Goal: Transaction & Acquisition: Purchase product/service

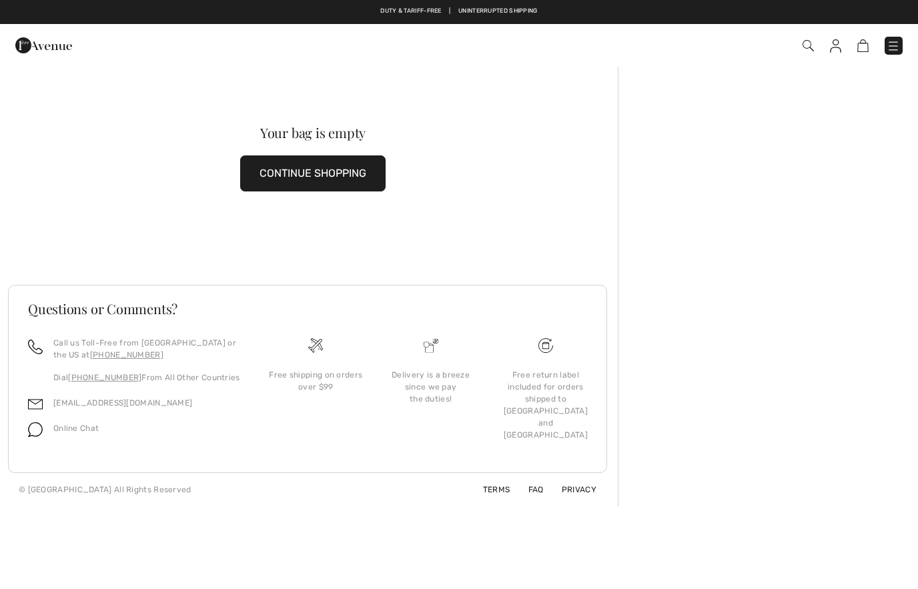
click at [37, 43] on img at bounding box center [43, 45] width 57 height 27
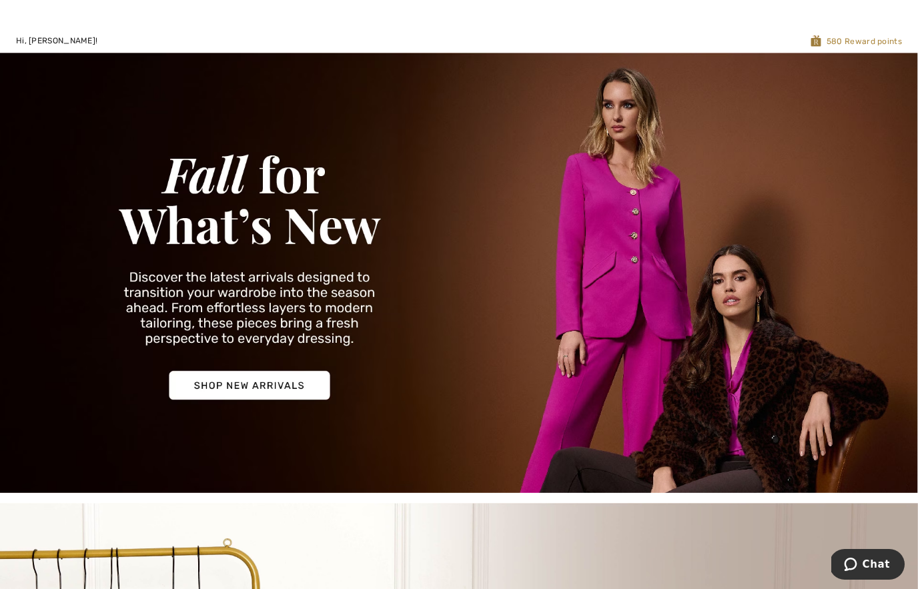
scroll to position [30, 0]
click at [276, 380] on img at bounding box center [459, 273] width 918 height 440
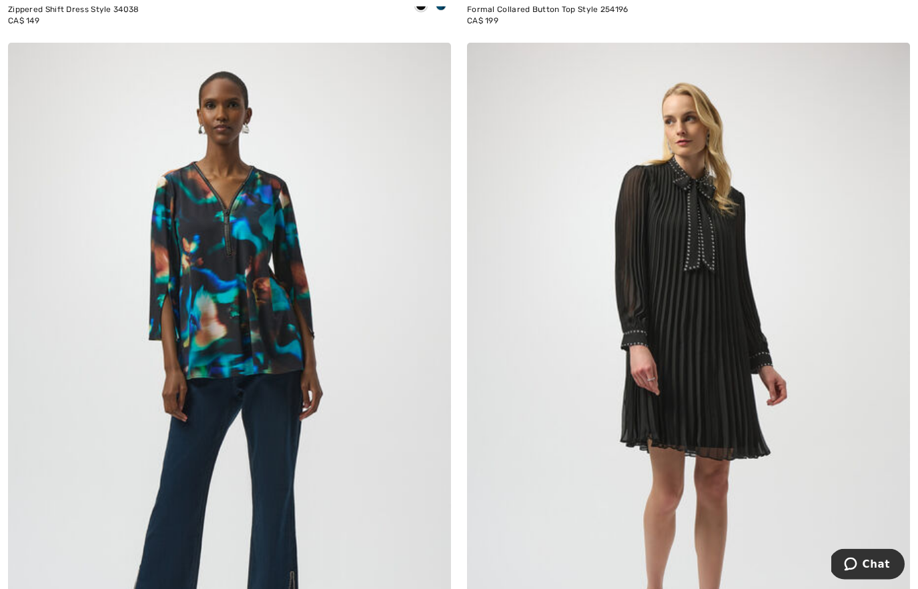
scroll to position [8172, 0]
click at [671, 378] on img at bounding box center [688, 374] width 443 height 665
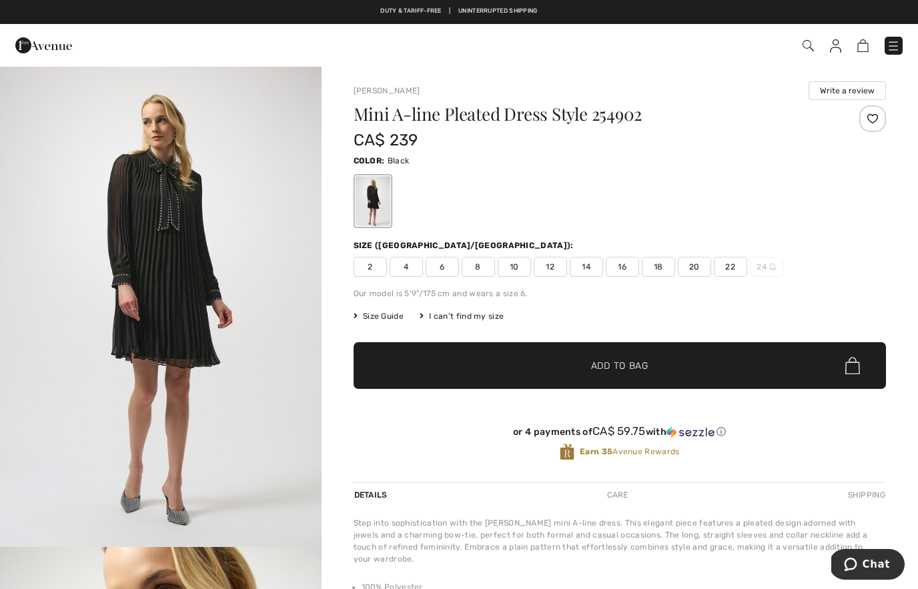
click at [272, 321] on img "1 / 5" at bounding box center [161, 306] width 322 height 482
click at [384, 318] on span "Size Guide" at bounding box center [379, 316] width 50 height 12
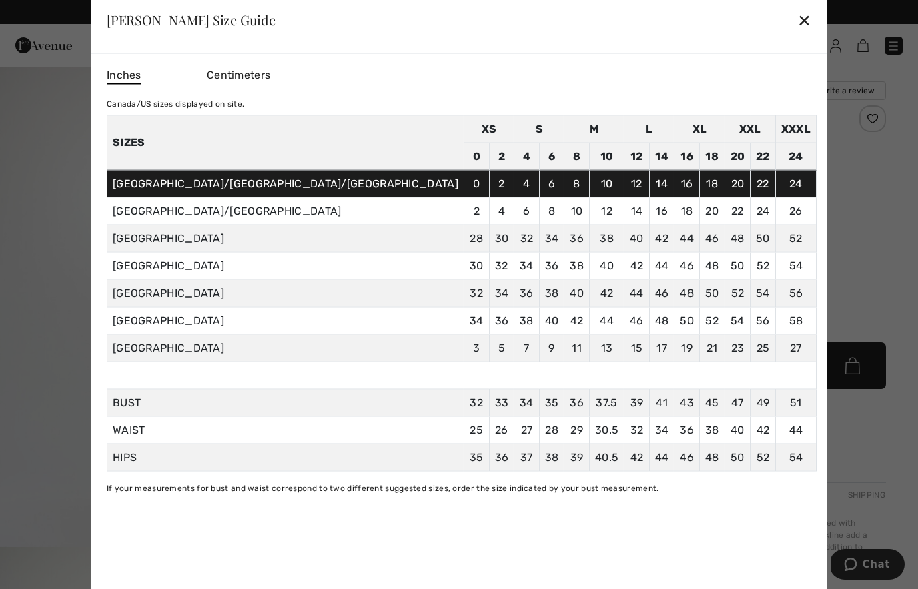
click at [797, 24] on div "✕" at bounding box center [804, 20] width 14 height 28
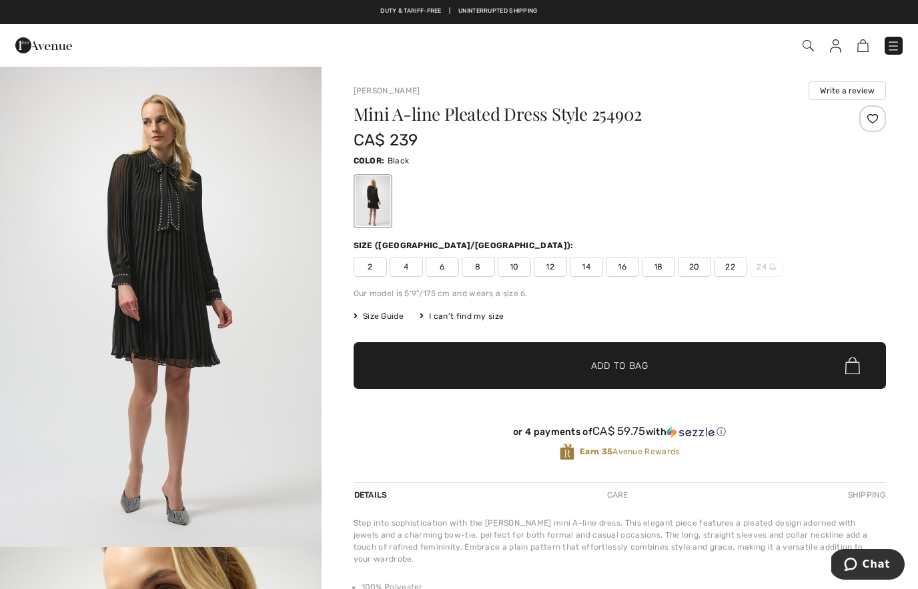
click at [442, 274] on span "6" at bounding box center [442, 267] width 33 height 20
click at [498, 356] on span "✔ Added to Bag Add to Bag" at bounding box center [620, 365] width 532 height 47
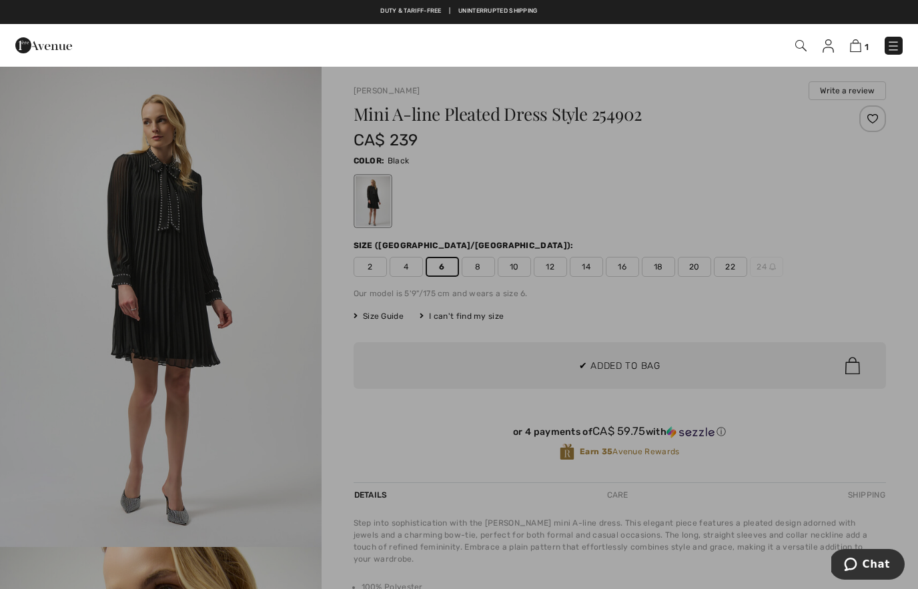
click at [871, 400] on div at bounding box center [459, 294] width 918 height 589
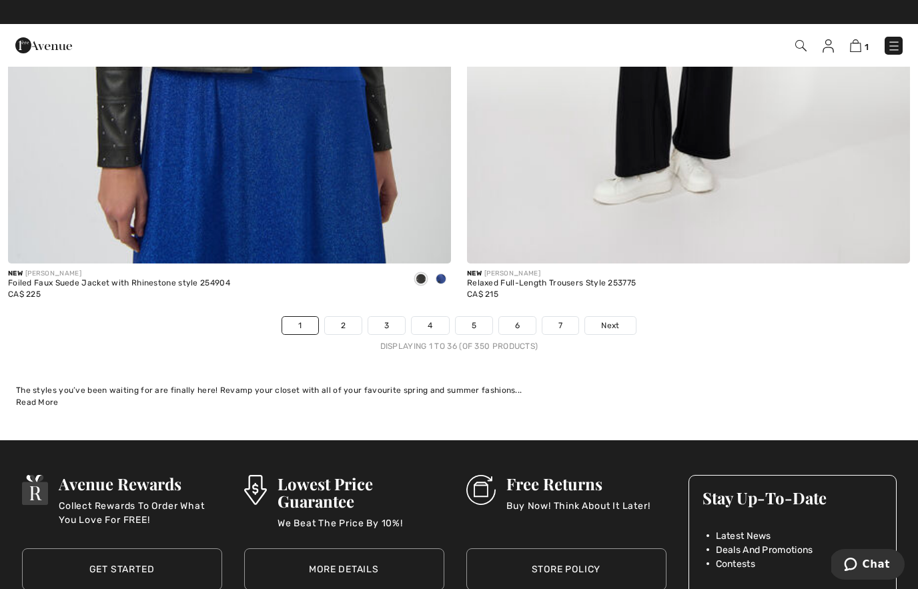
scroll to position [13092, 0]
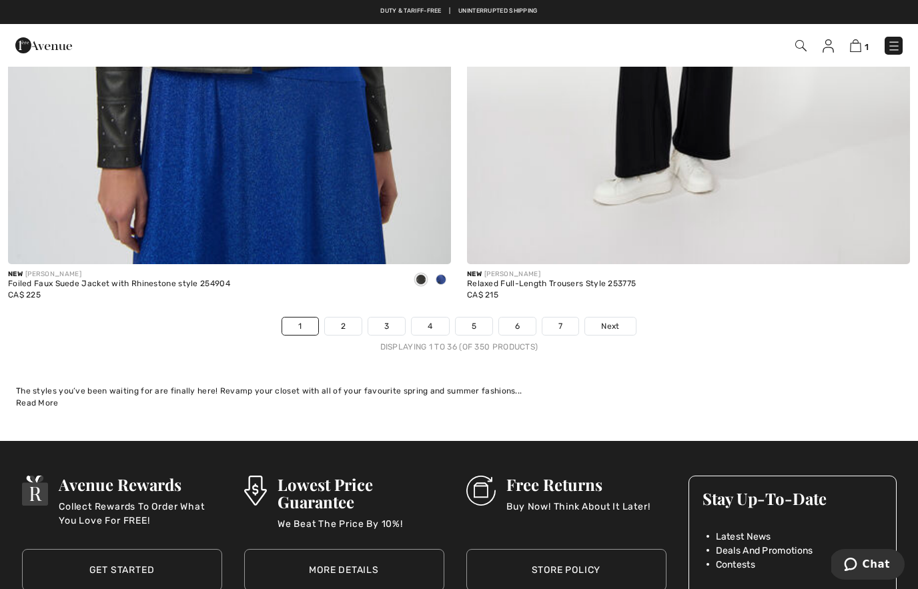
click at [621, 318] on link "Next" at bounding box center [610, 326] width 50 height 17
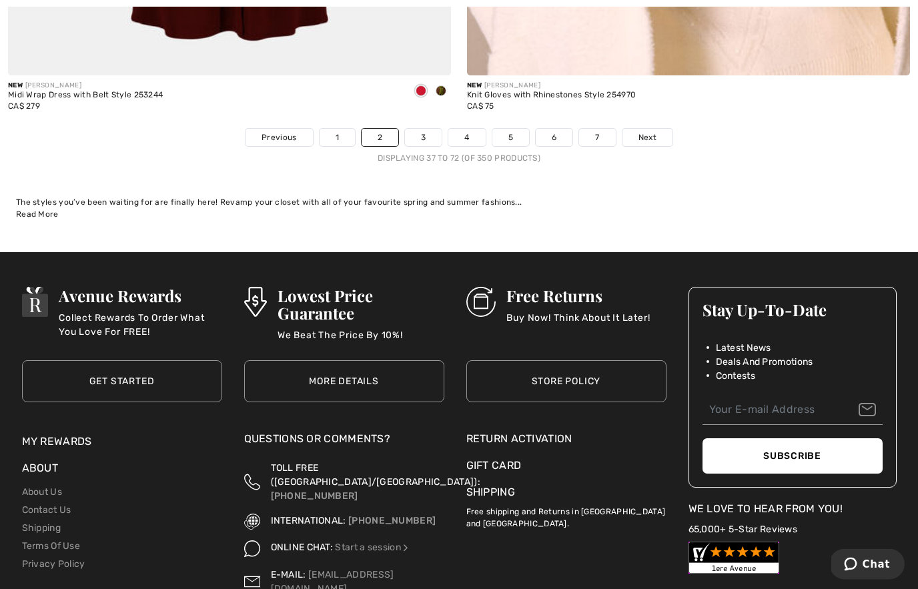
scroll to position [13281, 0]
click at [648, 133] on span "Next" at bounding box center [648, 137] width 18 height 12
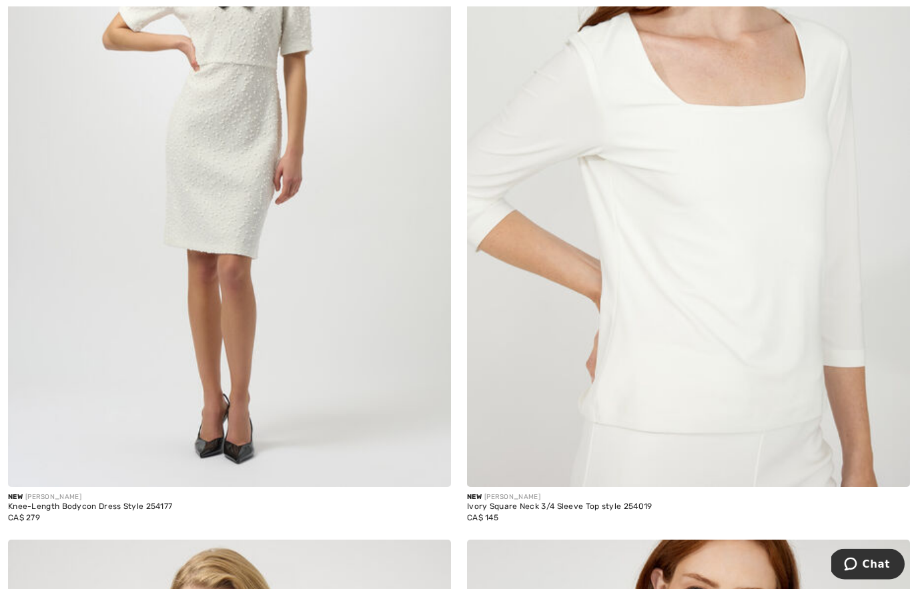
scroll to position [363, 0]
click at [265, 424] on img at bounding box center [229, 155] width 443 height 665
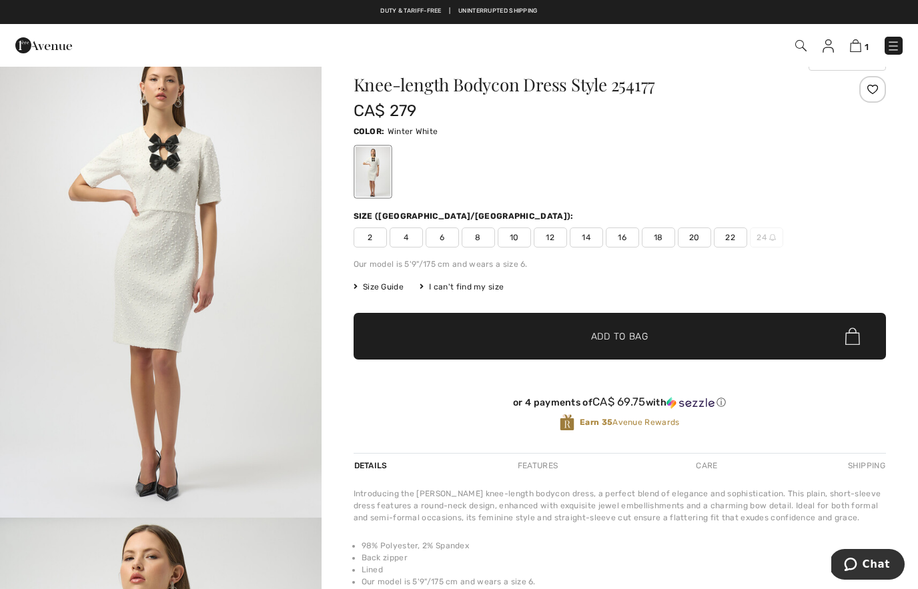
scroll to position [33, 0]
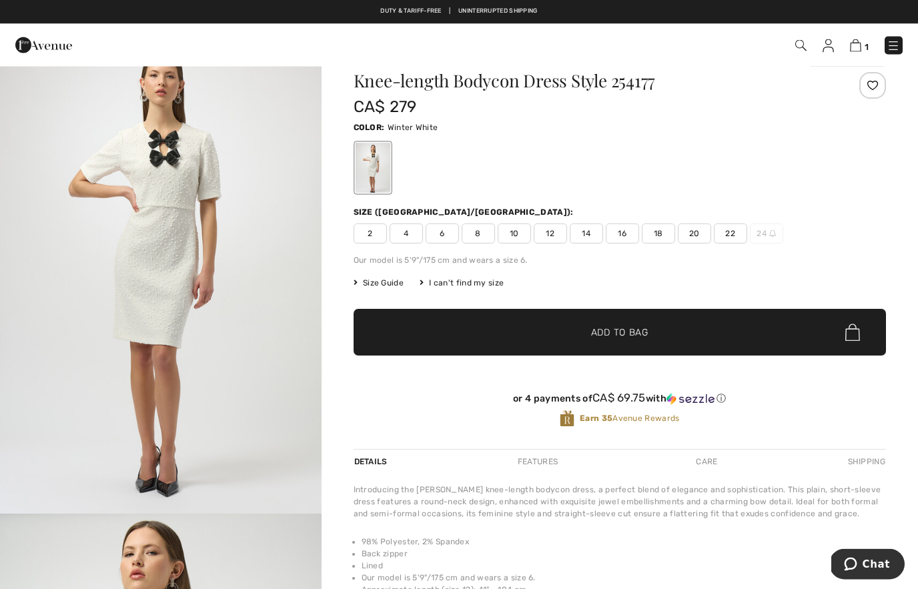
click at [248, 347] on img "1 / 5" at bounding box center [161, 274] width 322 height 482
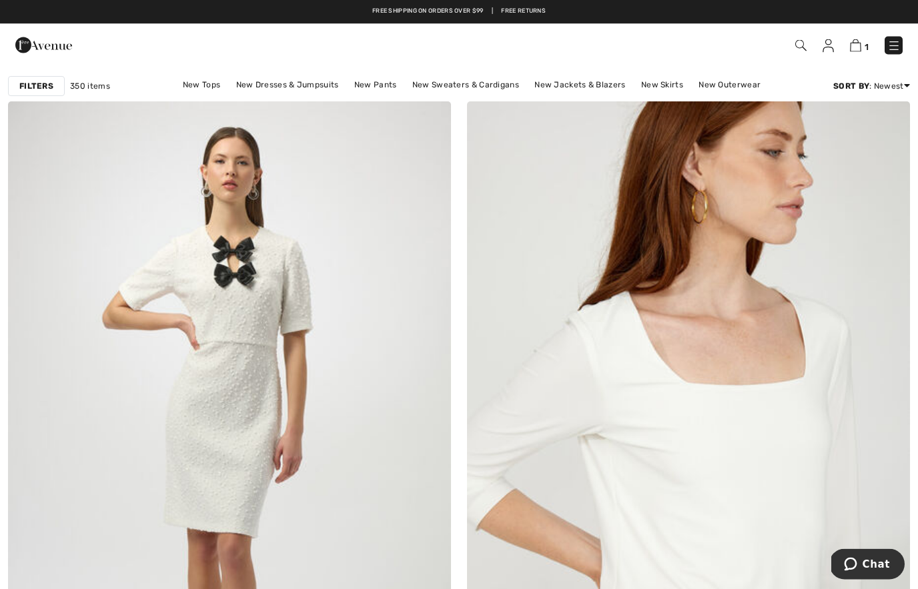
scroll to position [84, 0]
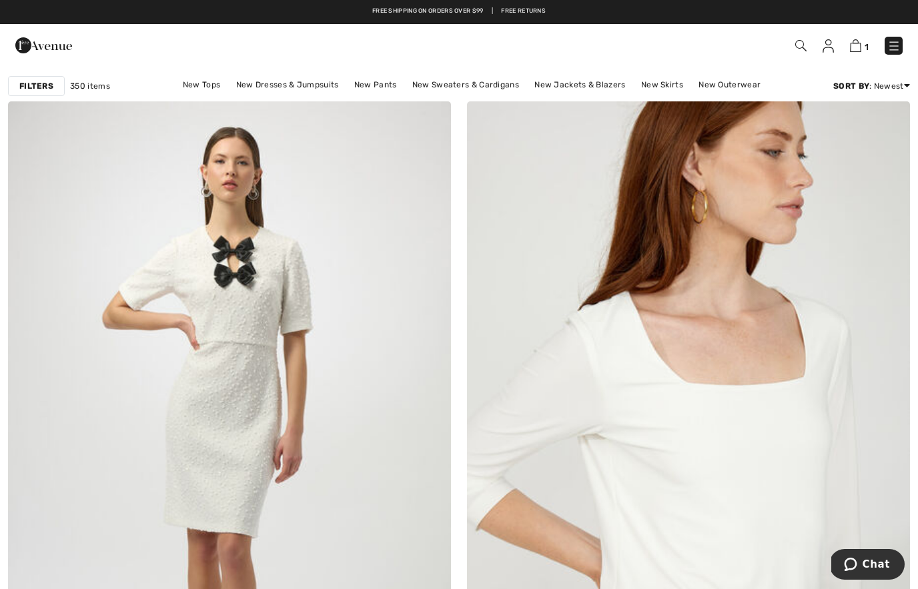
click at [315, 358] on img at bounding box center [229, 433] width 443 height 665
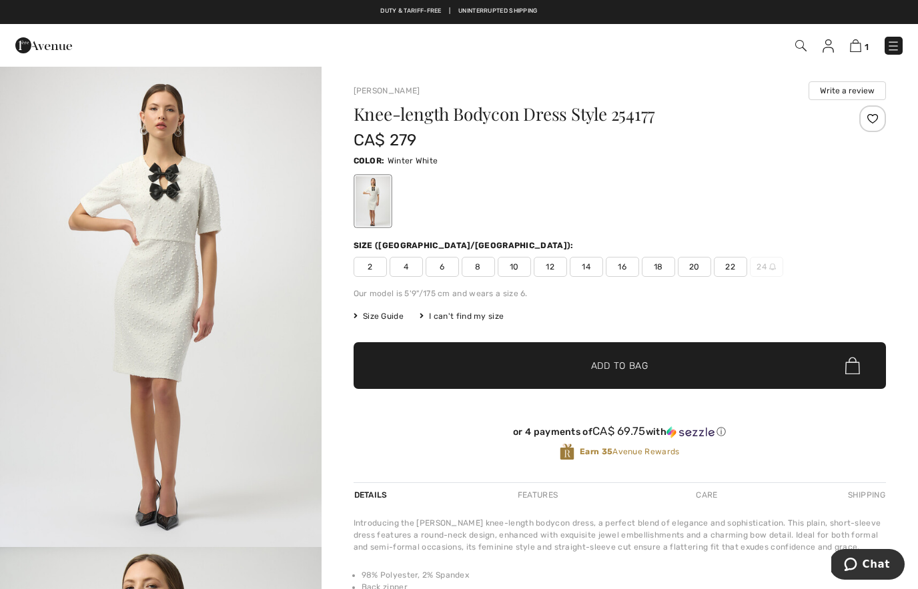
click at [434, 272] on span "6" at bounding box center [442, 267] width 33 height 20
click at [612, 368] on span "Add to Bag" at bounding box center [619, 366] width 57 height 14
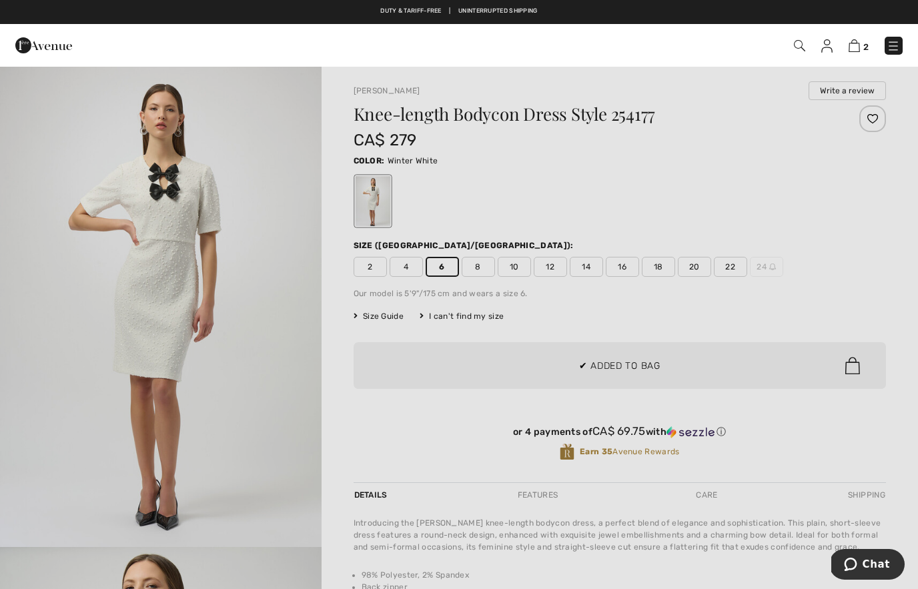
click at [252, 427] on div at bounding box center [459, 294] width 918 height 589
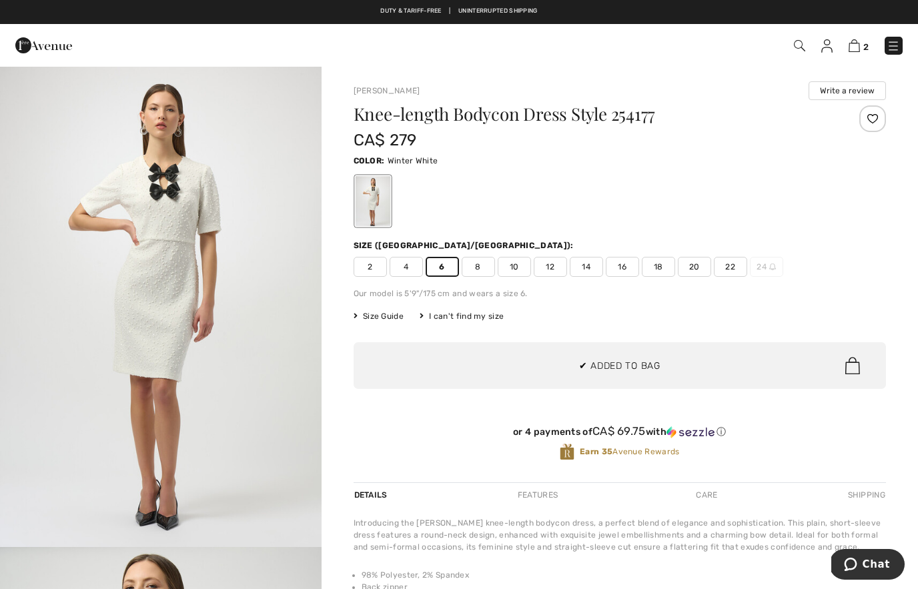
click at [266, 304] on img "1 / 5" at bounding box center [161, 306] width 322 height 482
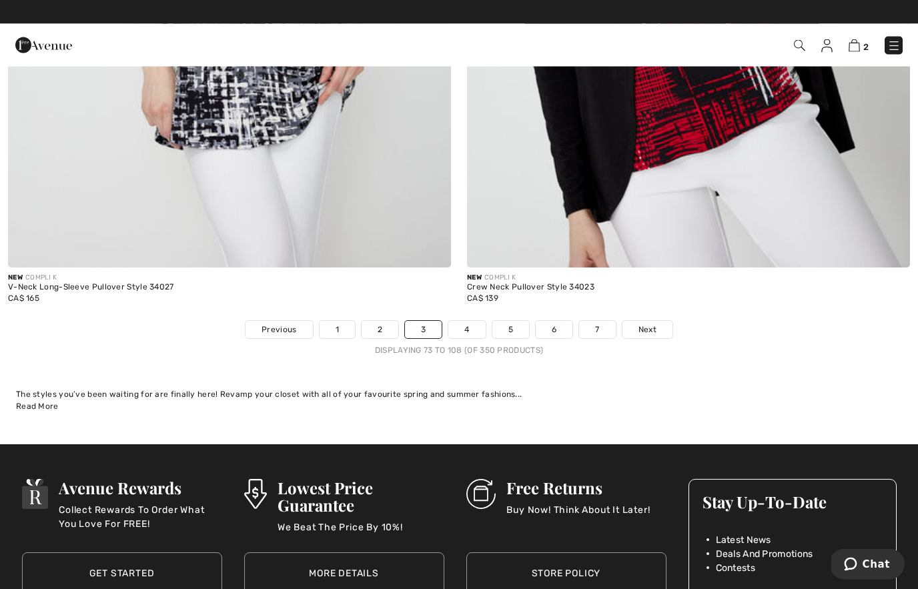
scroll to position [13086, 0]
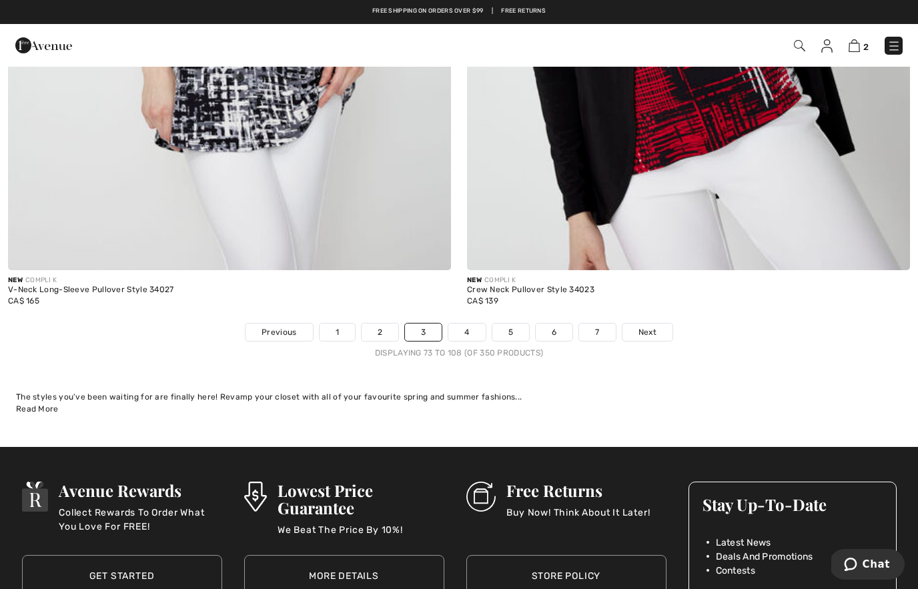
click at [644, 326] on span "Next" at bounding box center [648, 332] width 18 height 12
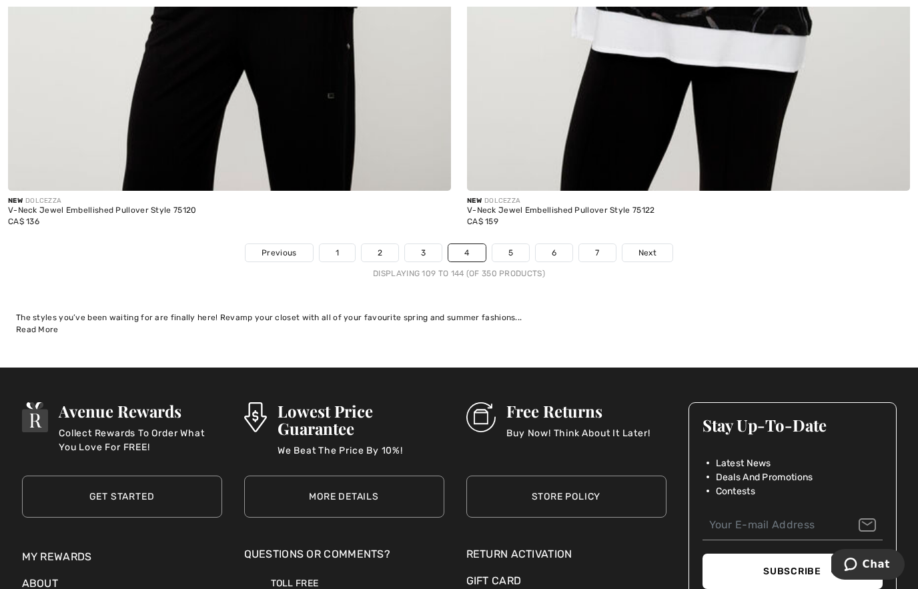
scroll to position [13166, 0]
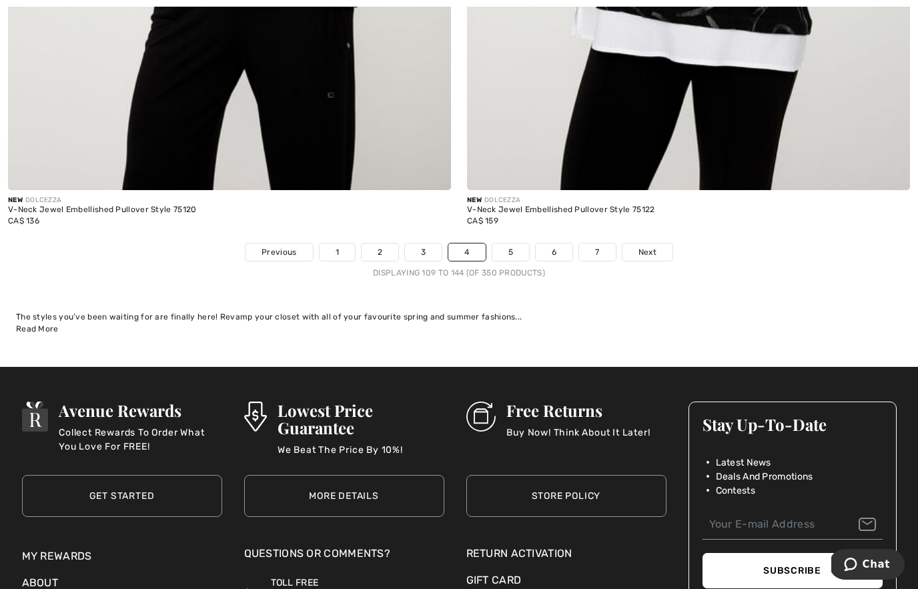
click at [650, 246] on span "Next" at bounding box center [648, 252] width 18 height 12
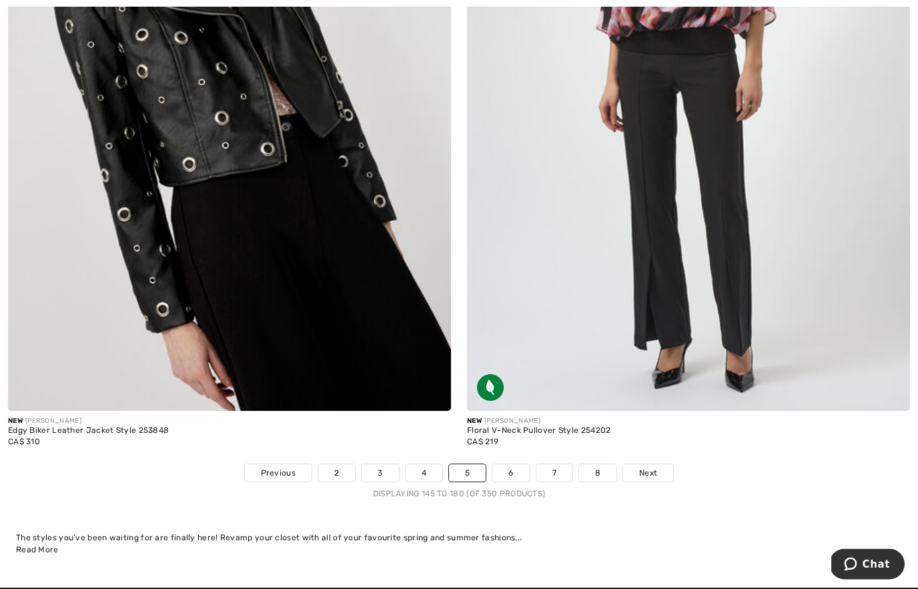
scroll to position [12966, 0]
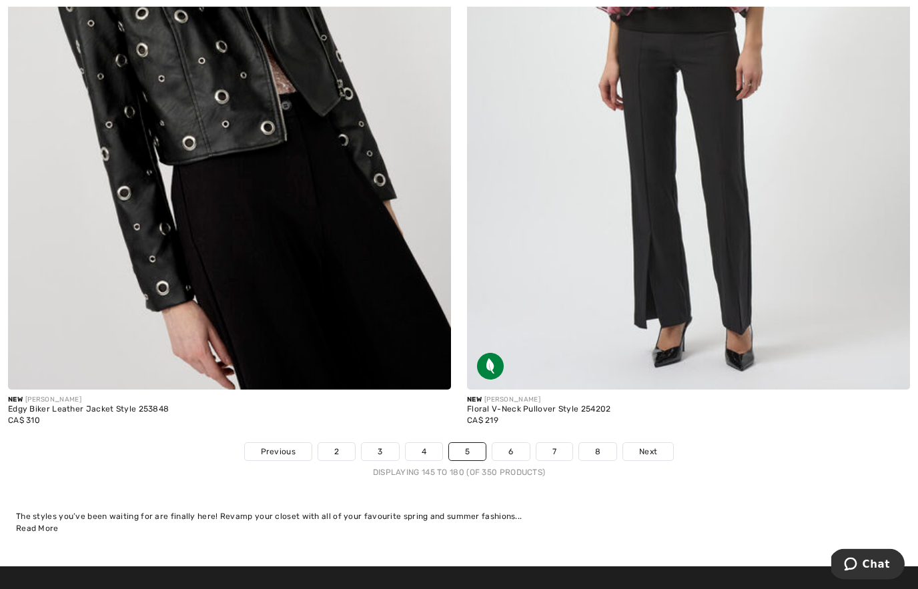
click at [648, 446] on span "Next" at bounding box center [648, 452] width 18 height 12
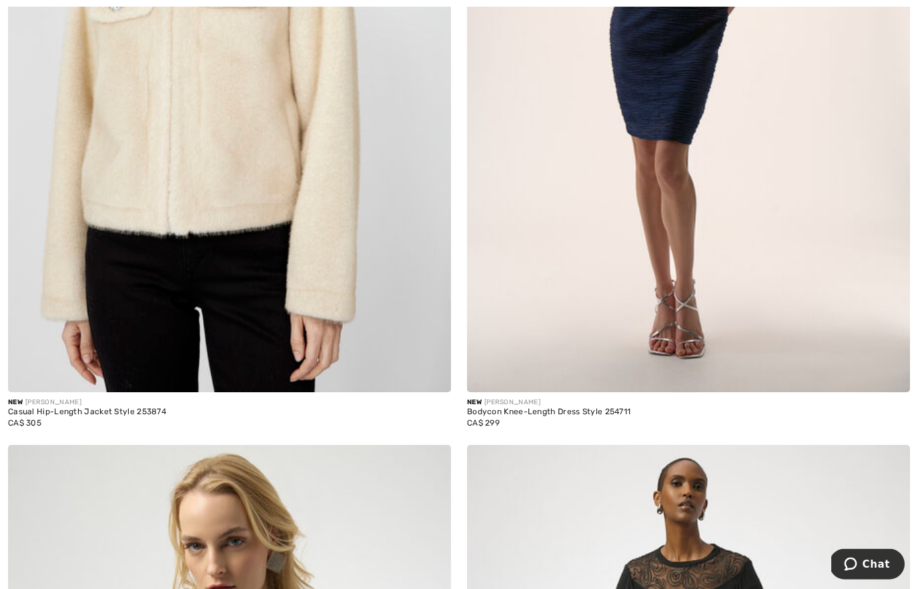
scroll to position [3326, 0]
click at [617, 242] on img at bounding box center [688, 60] width 443 height 665
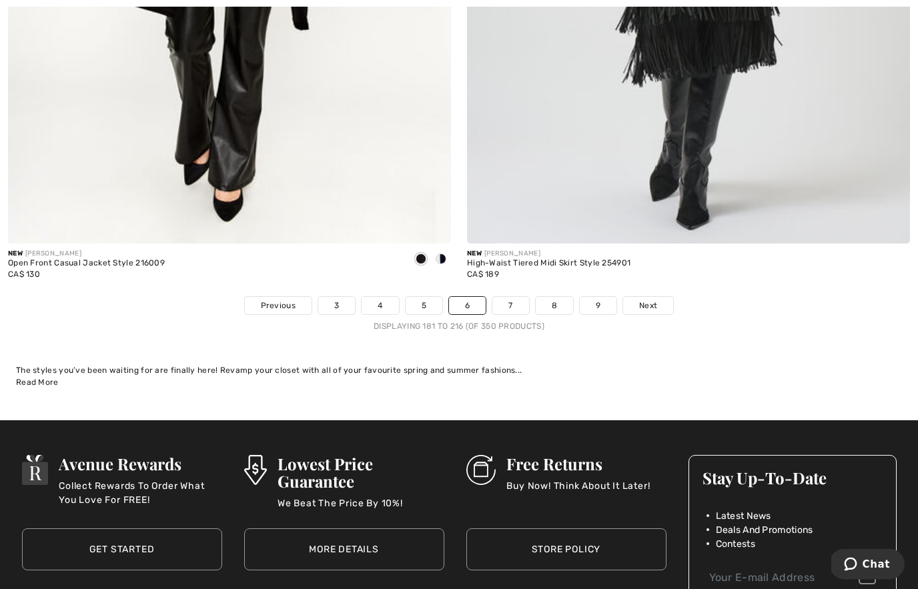
scroll to position [13115, 0]
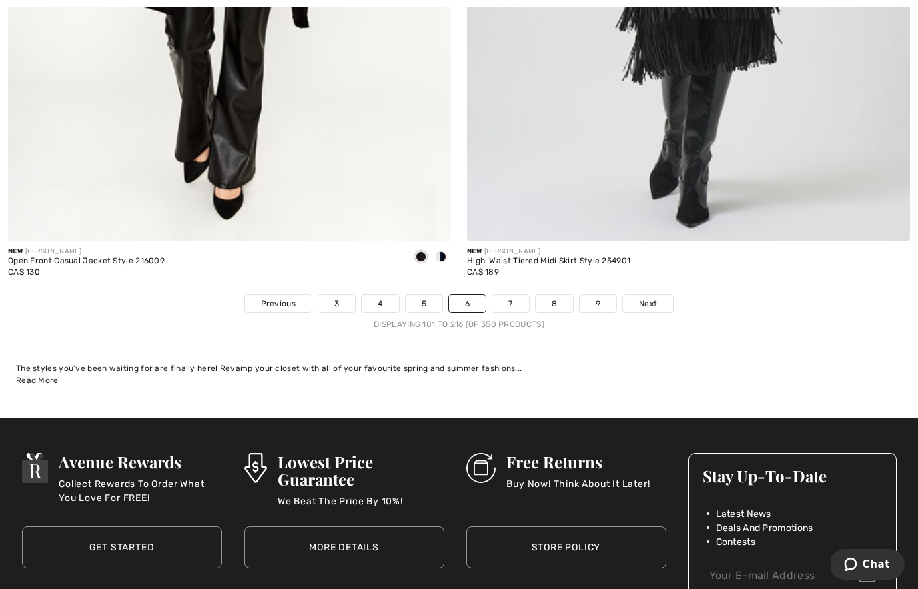
click at [651, 300] on link "Next" at bounding box center [648, 303] width 50 height 17
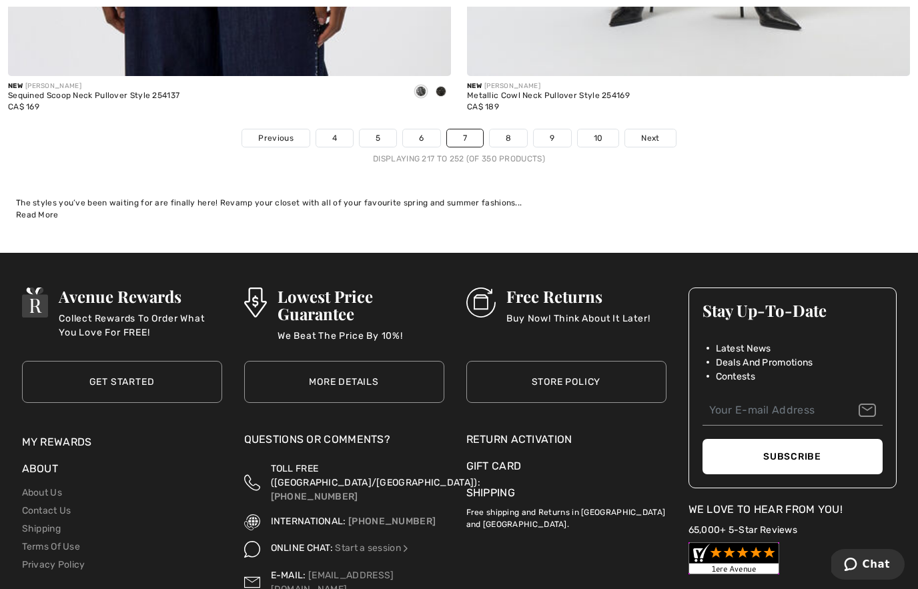
scroll to position [13274, 0]
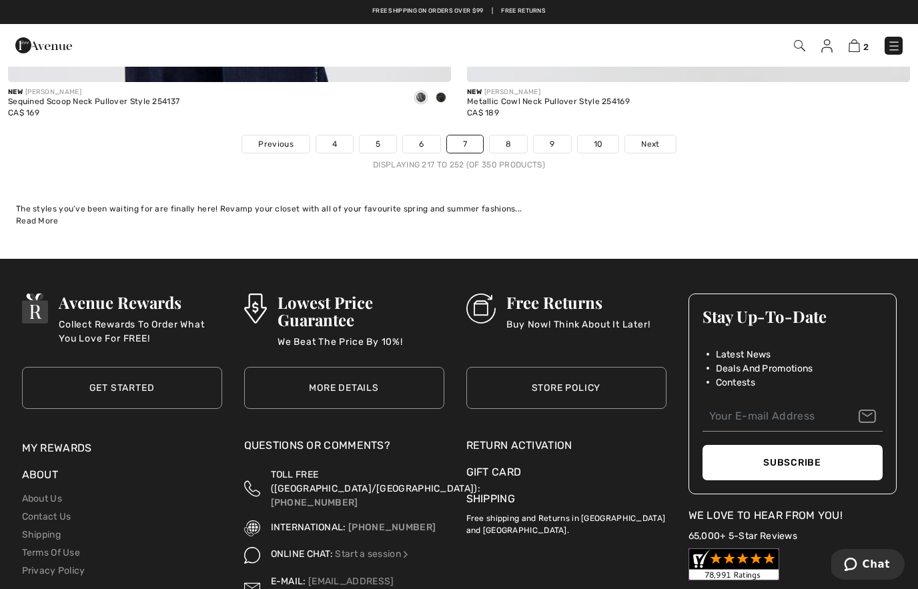
click at [651, 143] on link "Next" at bounding box center [650, 143] width 50 height 17
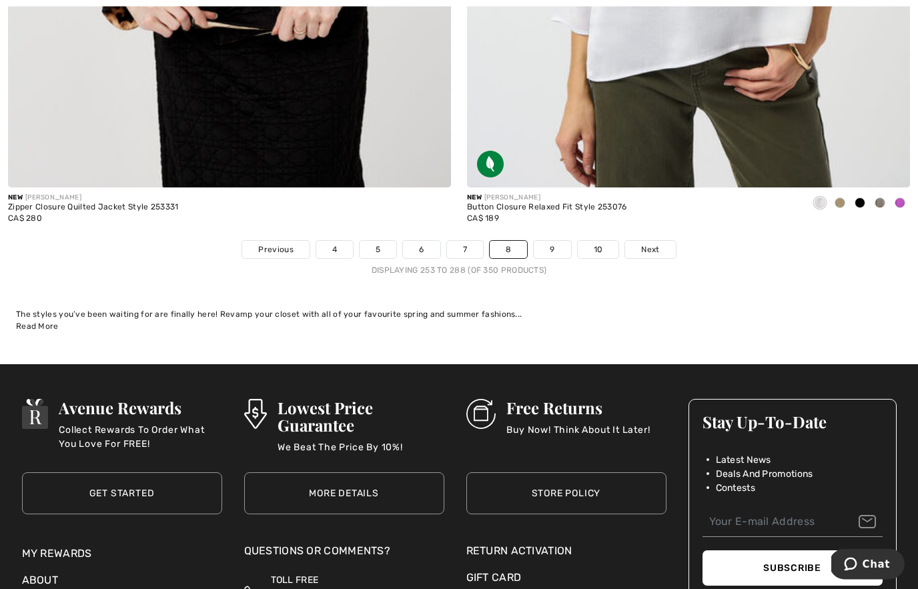
scroll to position [13169, 0]
click at [647, 244] on span "Next" at bounding box center [650, 250] width 18 height 12
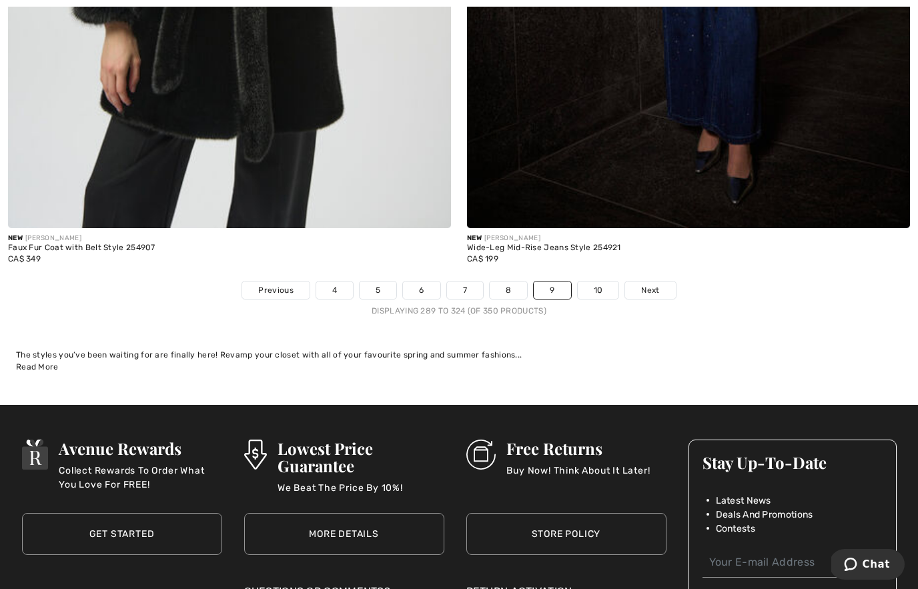
scroll to position [13156, 0]
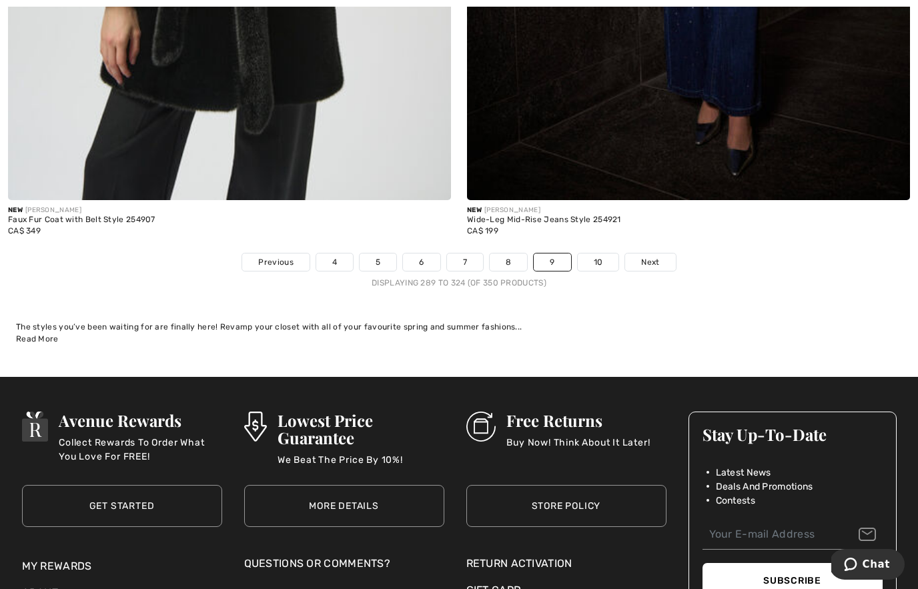
click at [651, 258] on span "Next" at bounding box center [650, 262] width 18 height 12
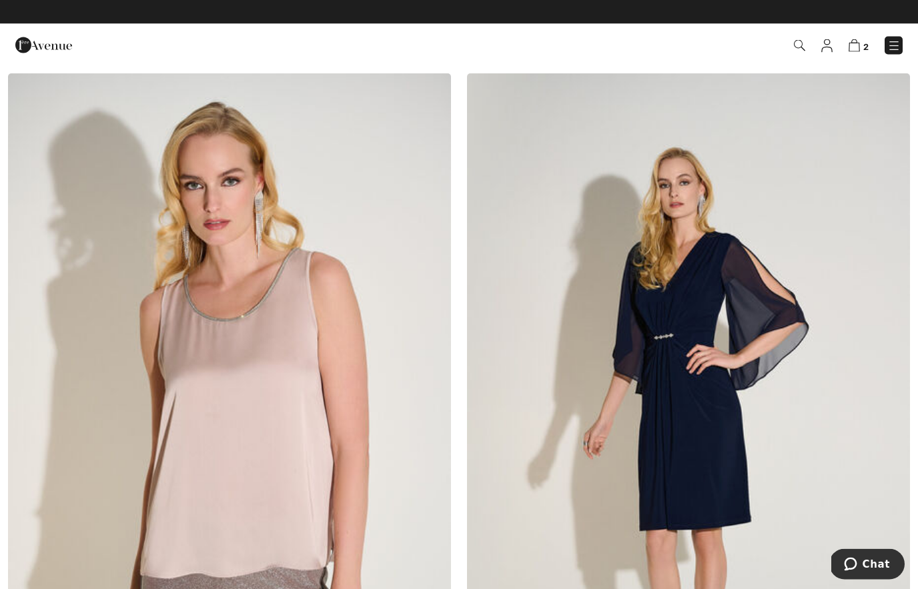
scroll to position [5272, 0]
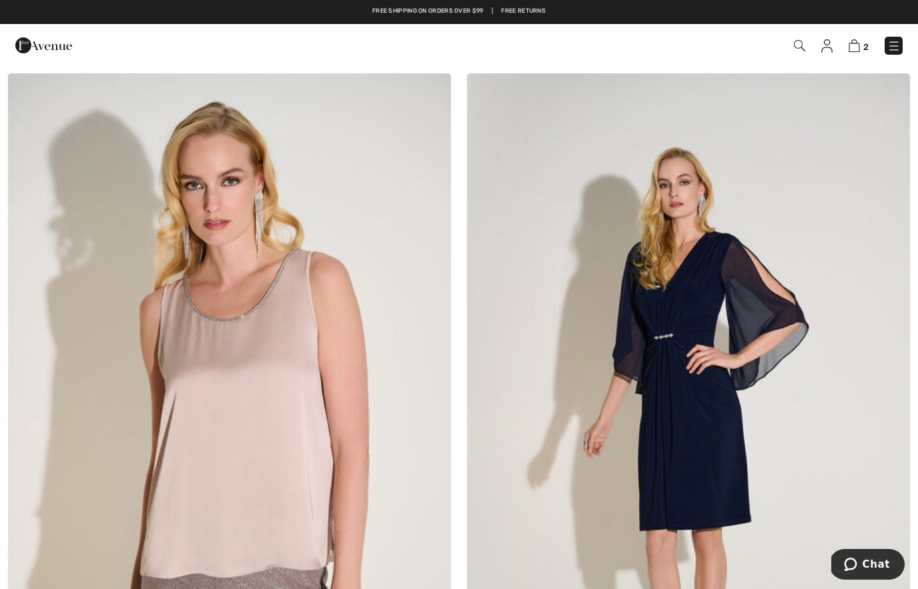
click at [864, 42] on span "2" at bounding box center [865, 47] width 5 height 10
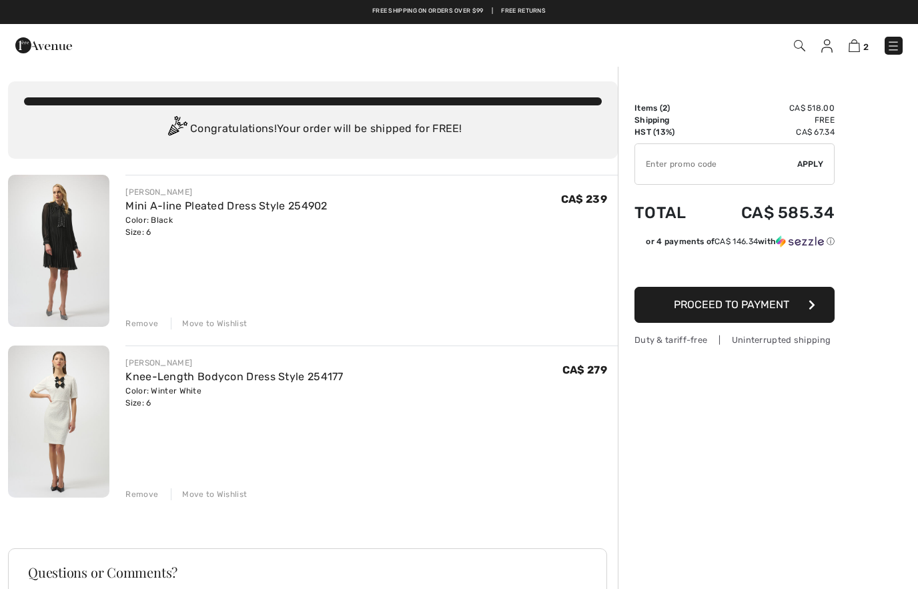
click at [825, 49] on img at bounding box center [826, 45] width 11 height 13
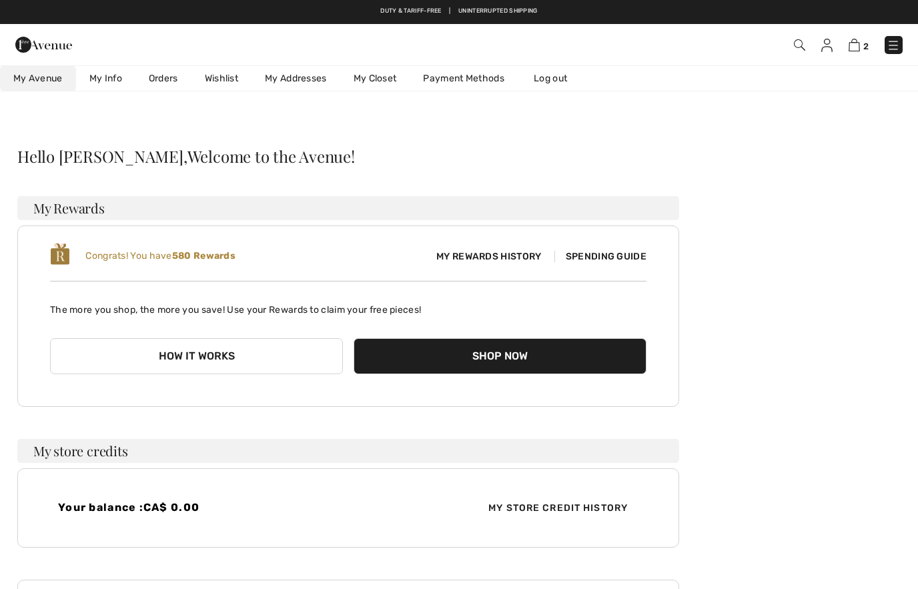
click at [235, 84] on link "Wishlist" at bounding box center [221, 78] width 60 height 25
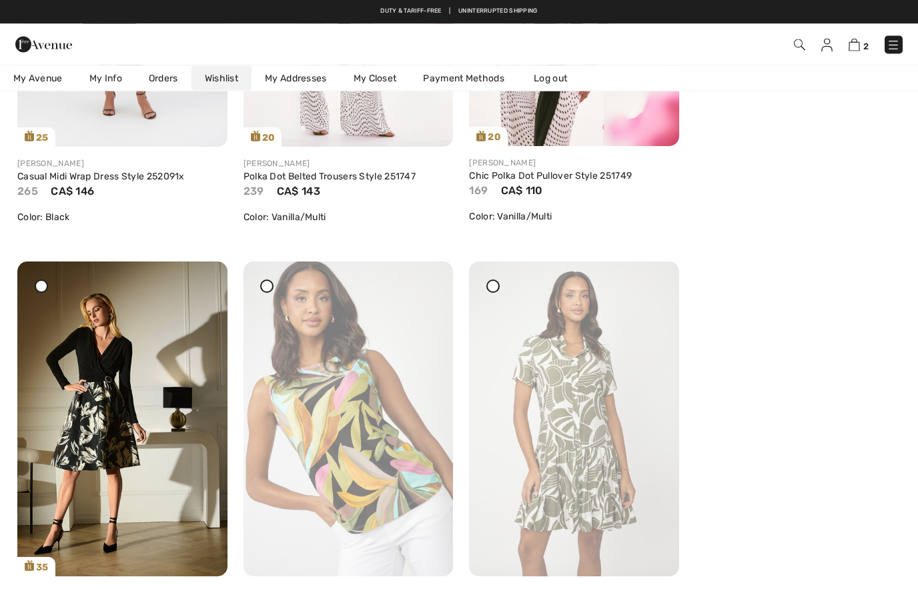
scroll to position [436, 0]
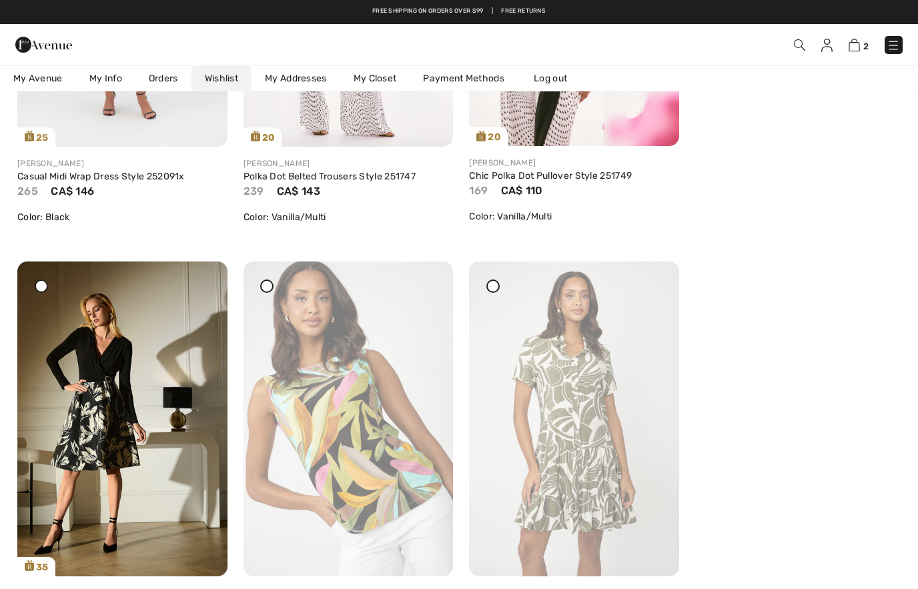
click at [156, 477] on img at bounding box center [122, 419] width 210 height 315
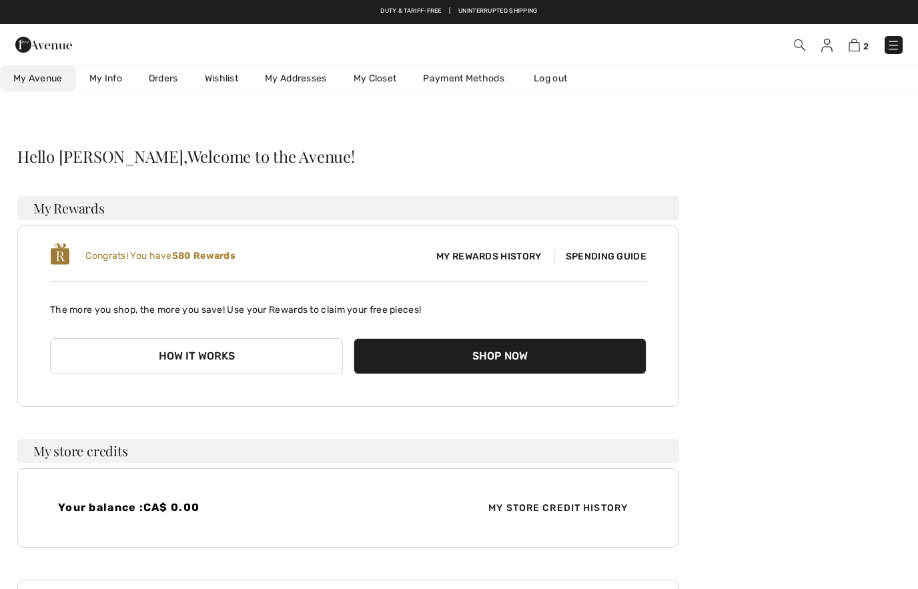
click at [223, 80] on link "Wishlist" at bounding box center [221, 78] width 60 height 25
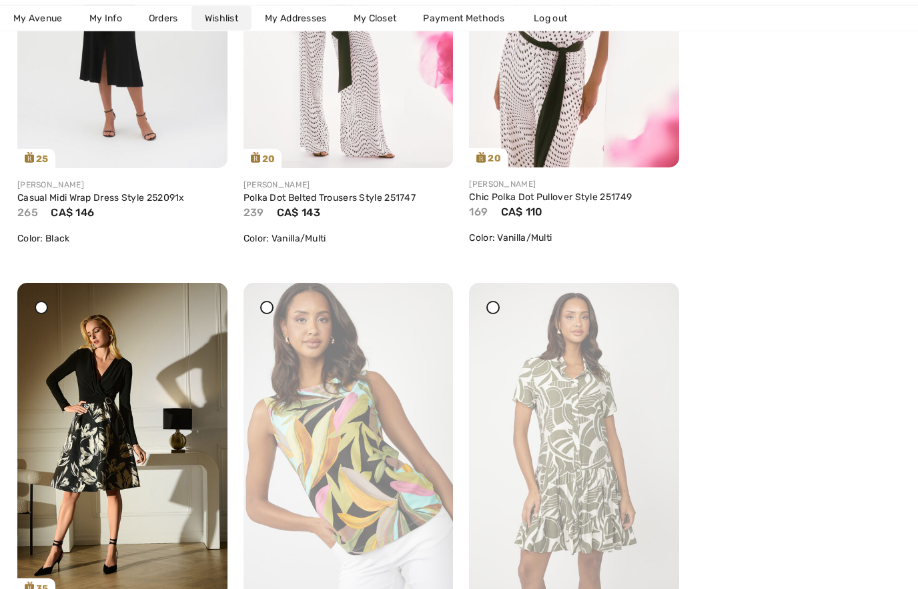
scroll to position [482, 0]
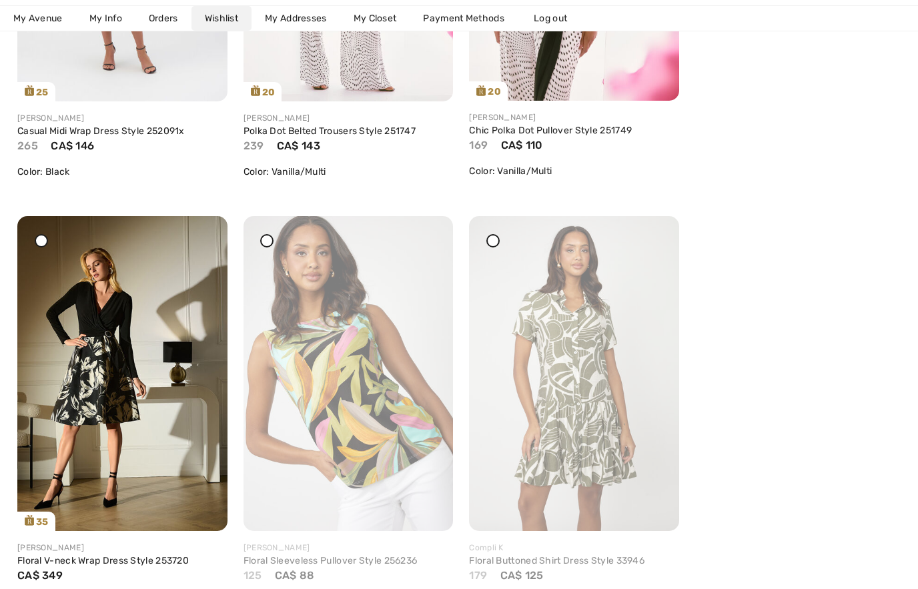
click at [200, 230] on icon at bounding box center [201, 225] width 8 height 9
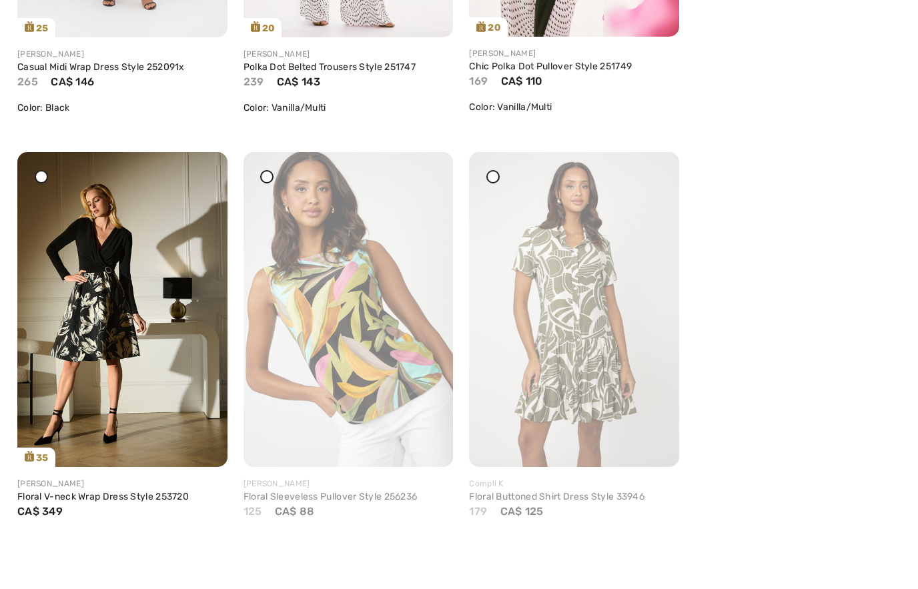
scroll to position [546, 0]
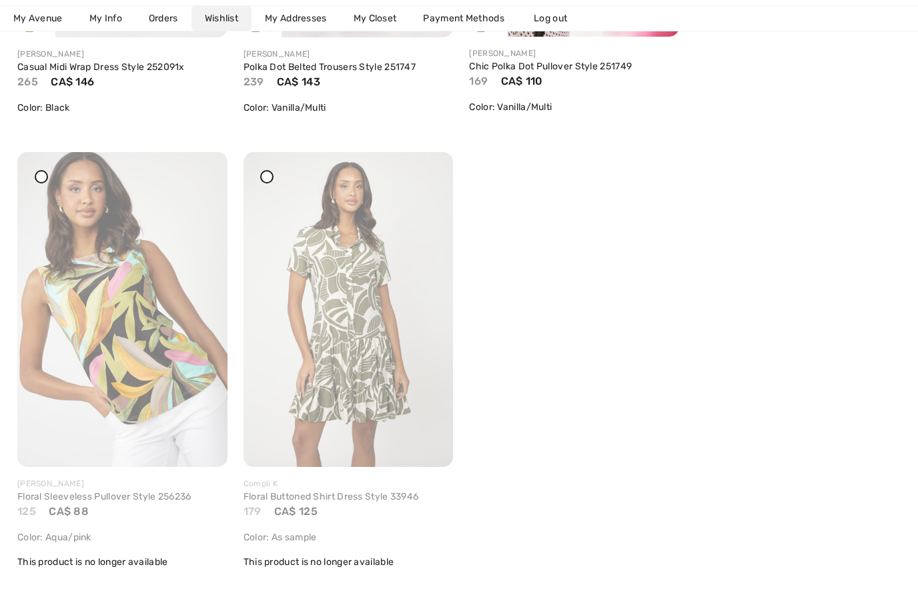
click at [408, 193] on img at bounding box center [349, 309] width 210 height 315
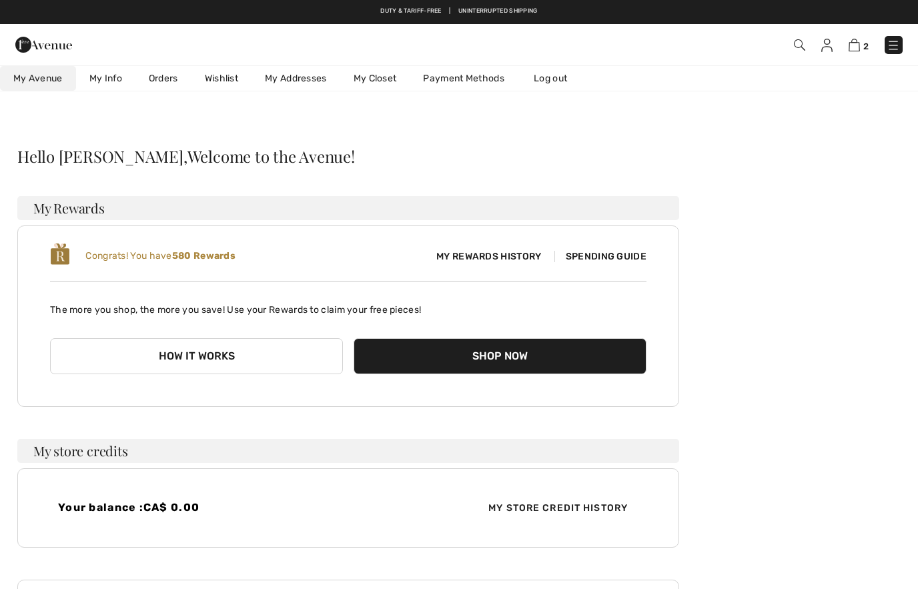
click at [224, 78] on link "Wishlist" at bounding box center [221, 78] width 60 height 25
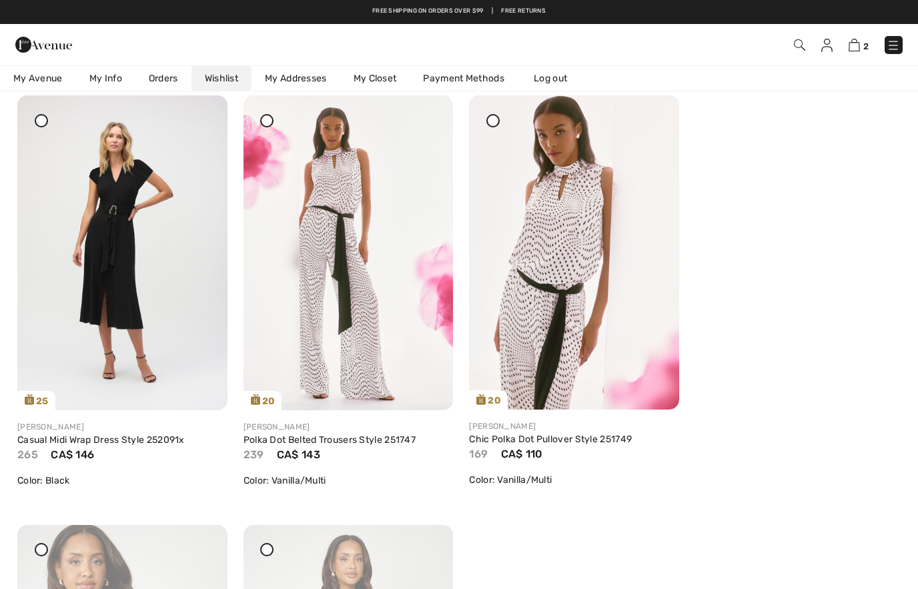
scroll to position [32, 0]
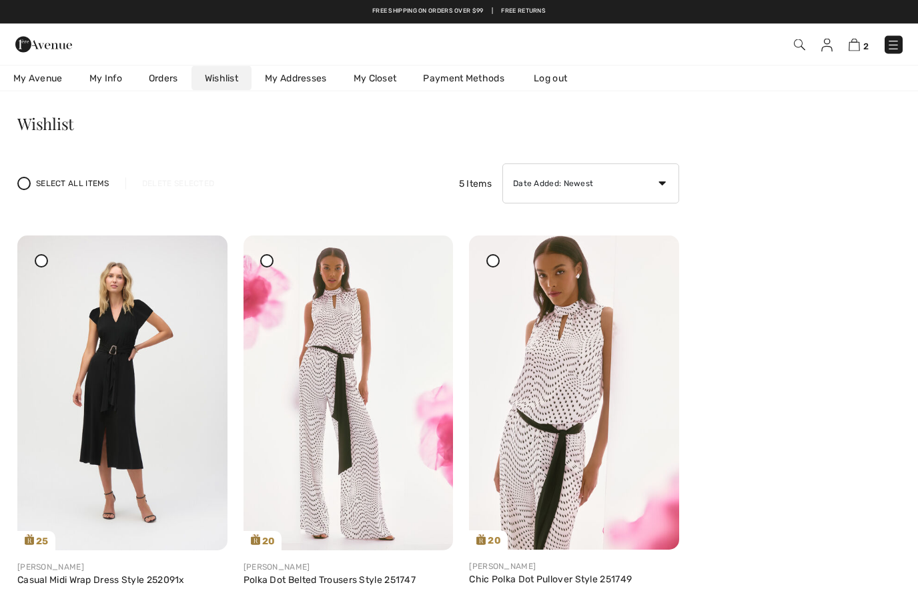
click at [865, 63] on div "2 Checkout Hi, [PERSON_NAME]! 580 Reward points" at bounding box center [459, 44] width 918 height 41
click at [855, 44] on img at bounding box center [854, 45] width 11 height 13
